Goal: Obtain resource: Download file/media

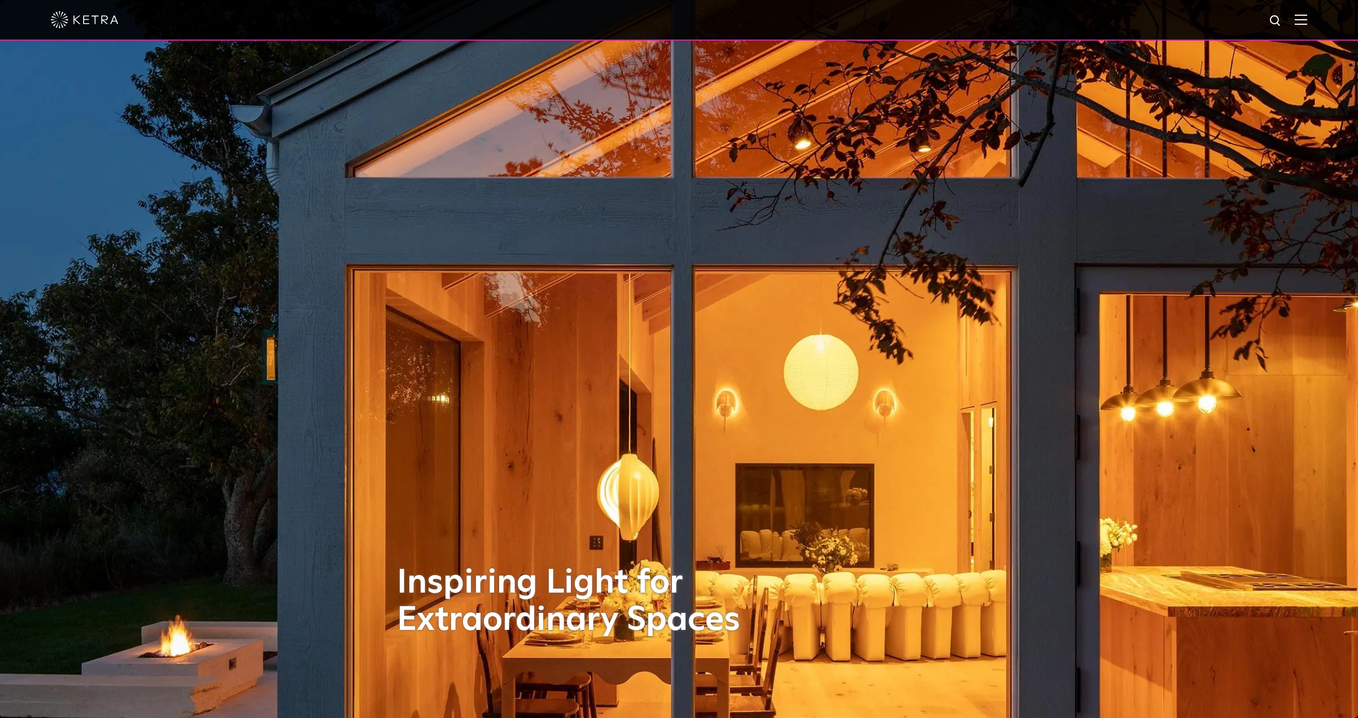
click at [1307, 21] on img at bounding box center [1301, 19] width 12 height 11
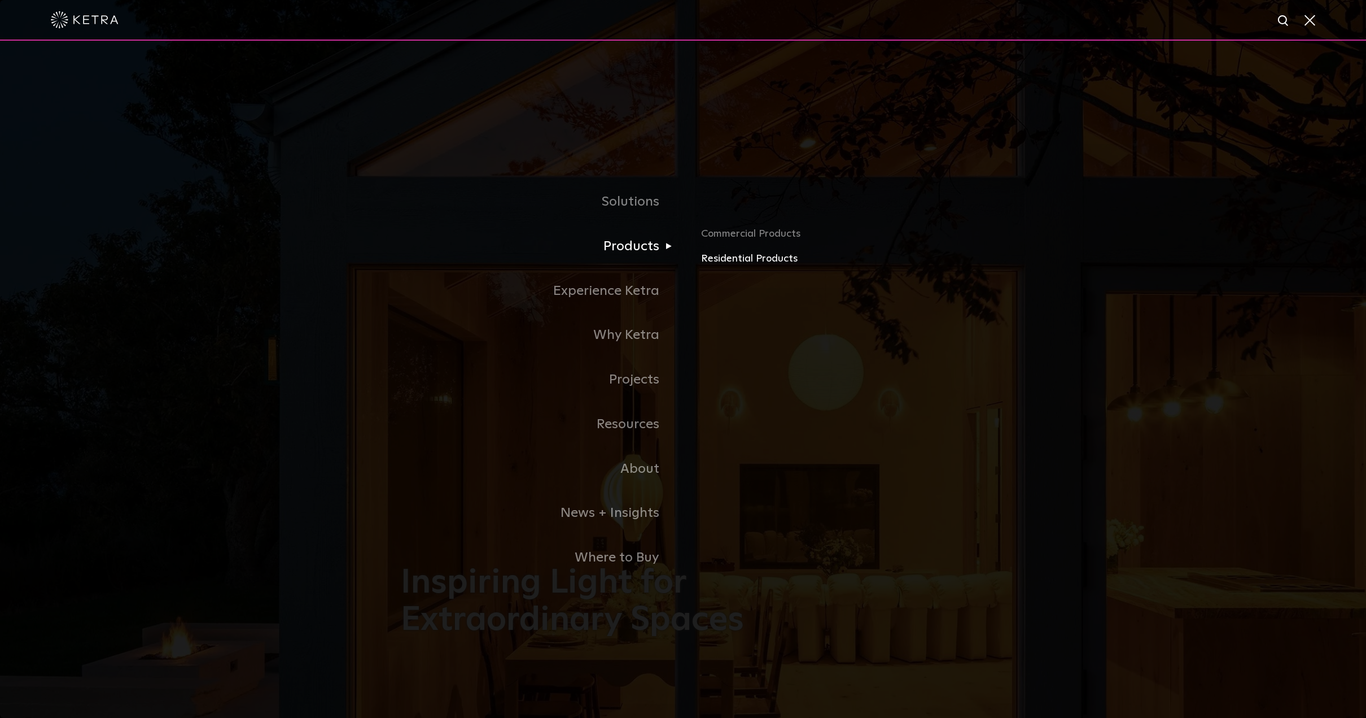
click at [749, 261] on link "Residential Products" at bounding box center [833, 259] width 264 height 16
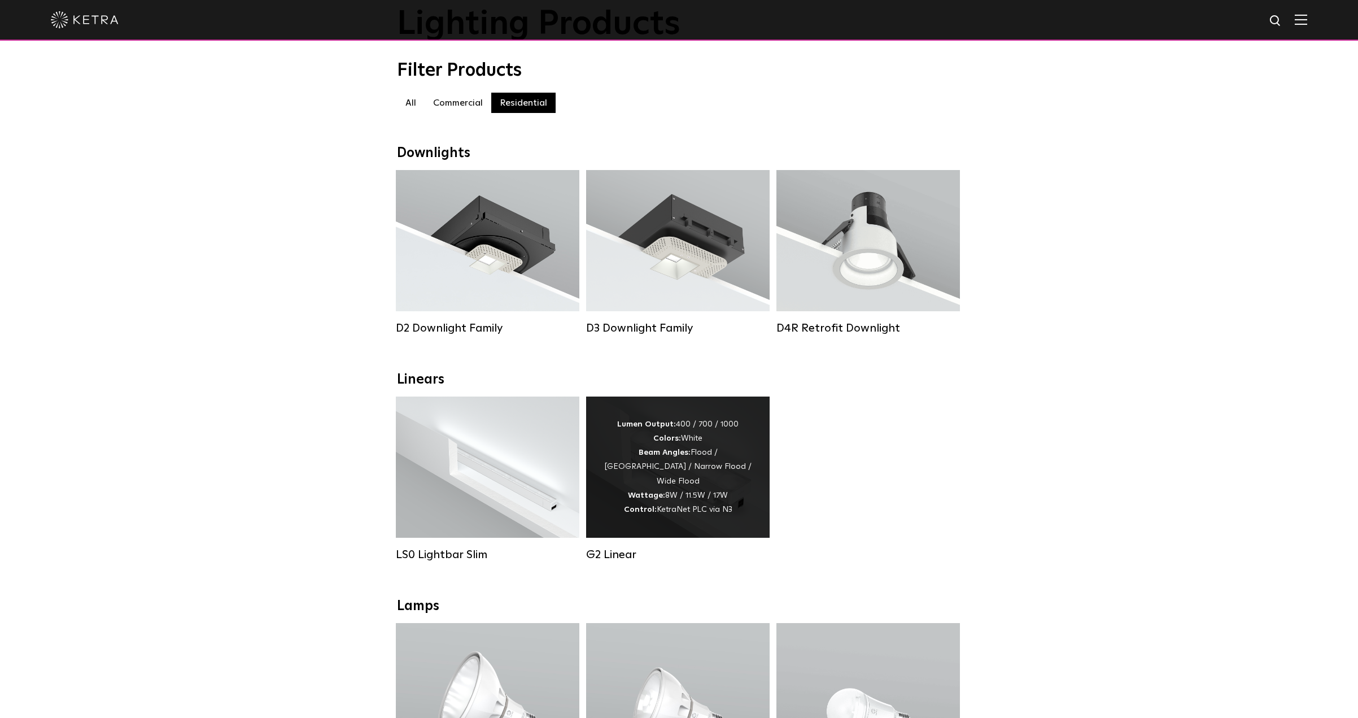
scroll to position [129, 0]
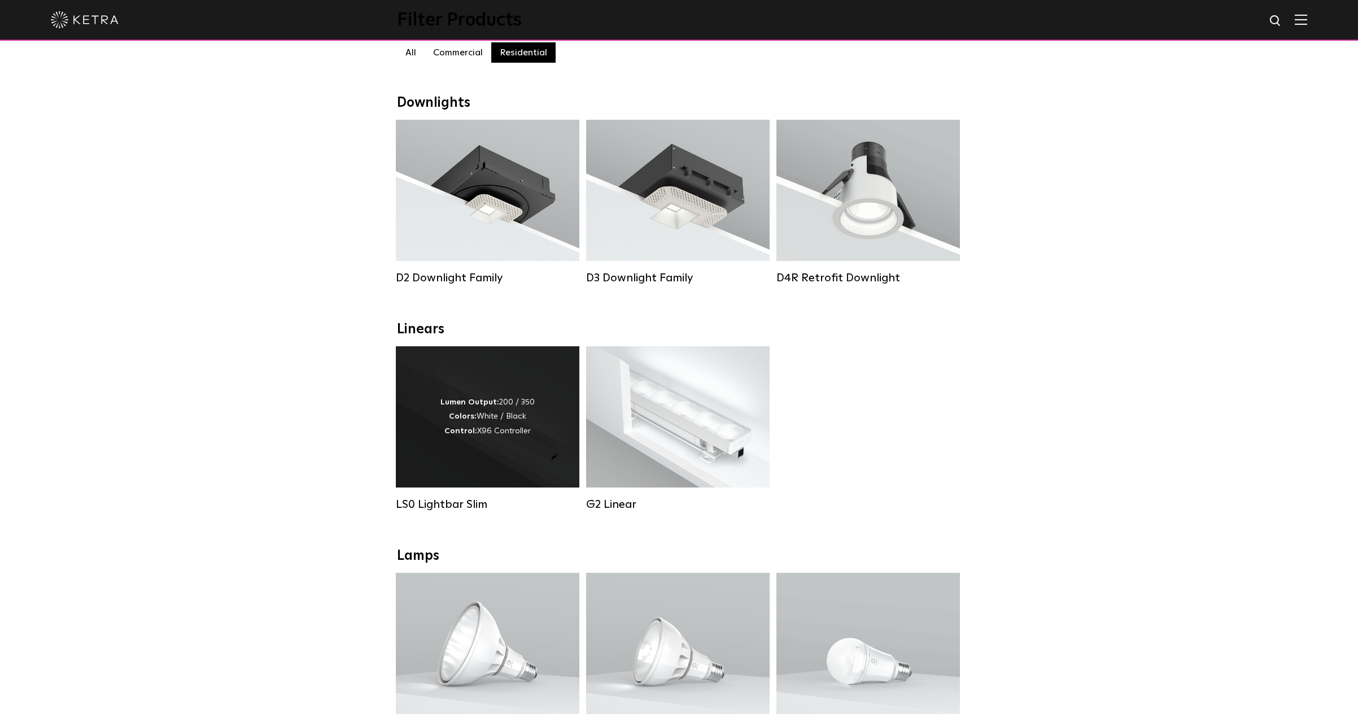
click at [511, 428] on div "Lumen Output: 200 / 350 Colors: White / Black Control: X96 Controller" at bounding box center [487, 416] width 94 height 43
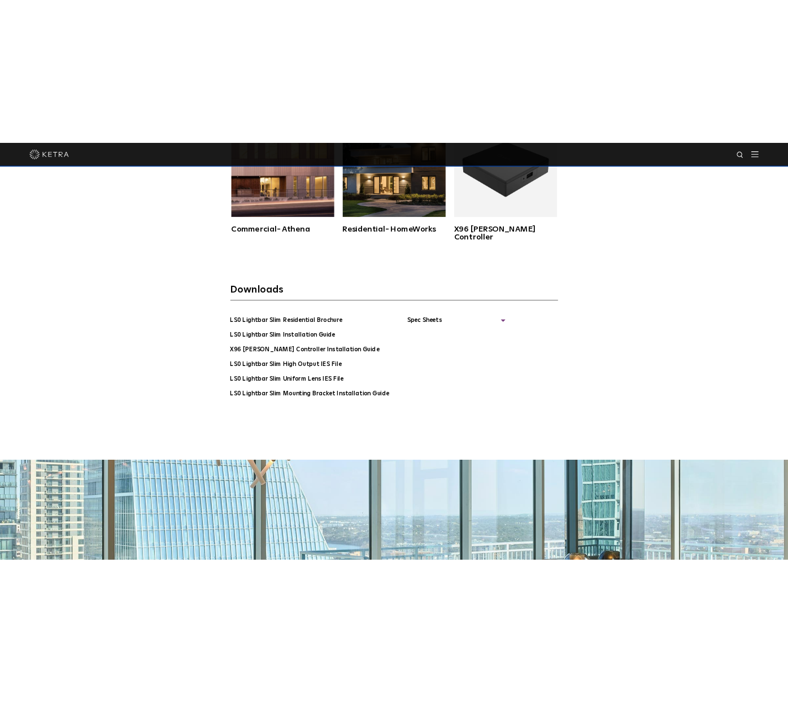
scroll to position [2704, 0]
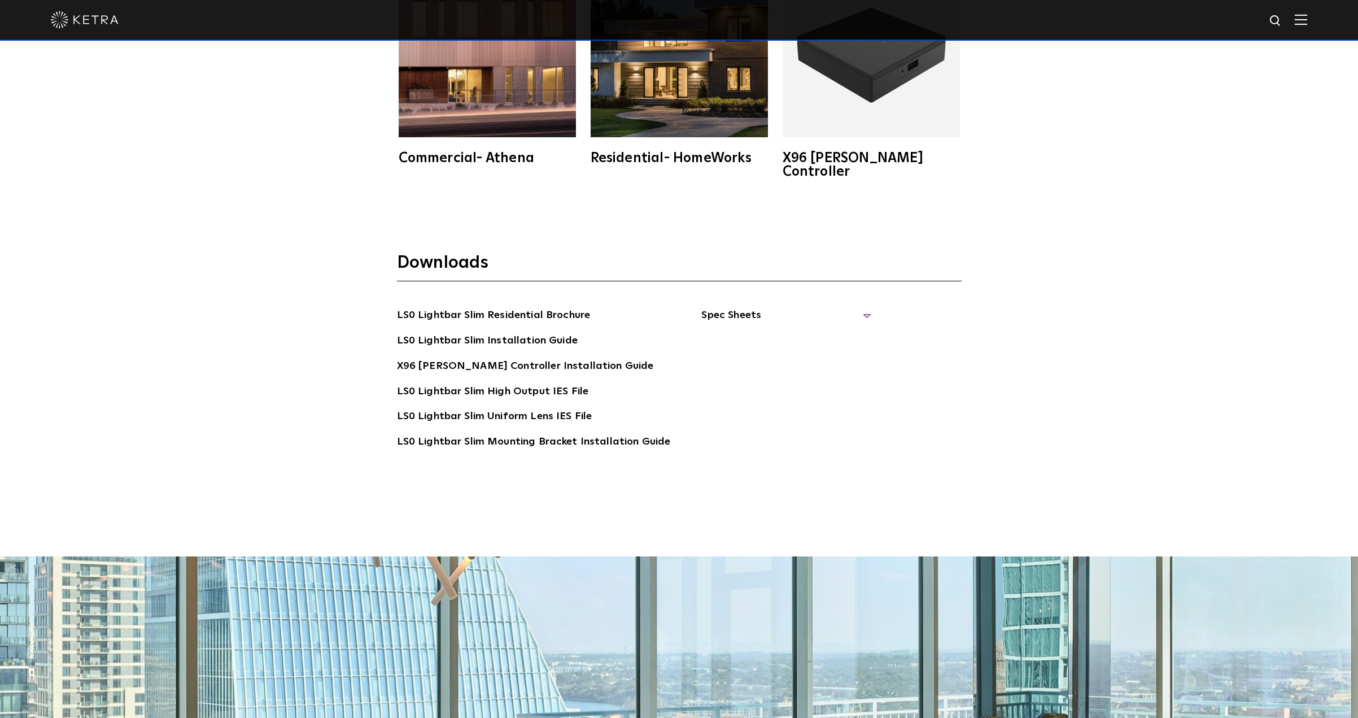
click at [735, 307] on span "Spec Sheets" at bounding box center [785, 319] width 169 height 25
click at [746, 332] on link "LS0 Lightbar Slim Spec Sheet" at bounding box center [787, 341] width 145 height 18
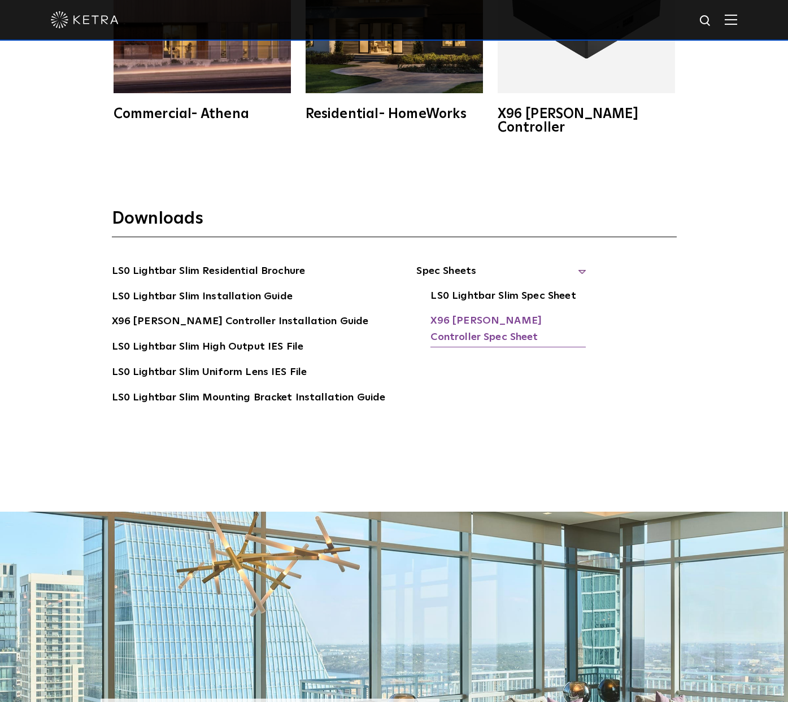
click at [454, 313] on link "X96 [PERSON_NAME] Controller Spec Sheet" at bounding box center [507, 330] width 155 height 34
